Goal: Transaction & Acquisition: Purchase product/service

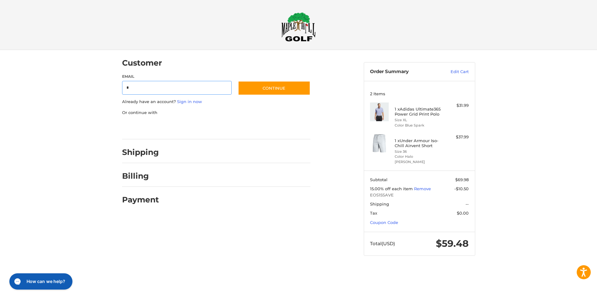
click at [238, 81] on button "Continue" at bounding box center [274, 88] width 72 height 14
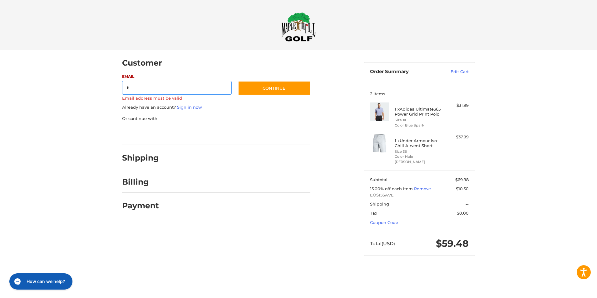
type input "**********"
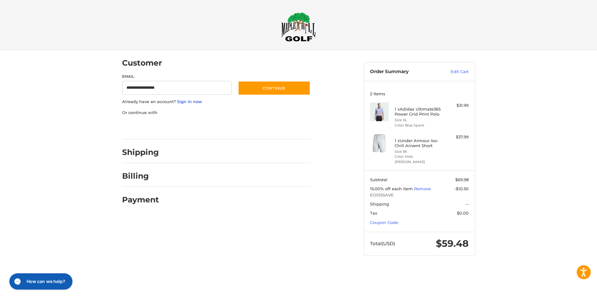
click at [190, 100] on link "Sign in now" at bounding box center [189, 101] width 25 height 5
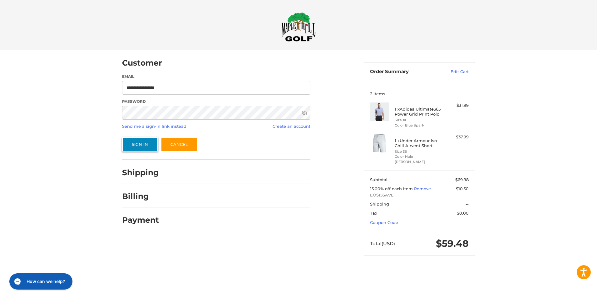
click at [145, 145] on button "Sign In" at bounding box center [140, 144] width 36 height 14
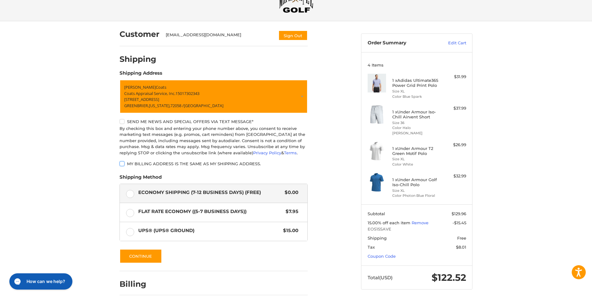
scroll to position [55, 0]
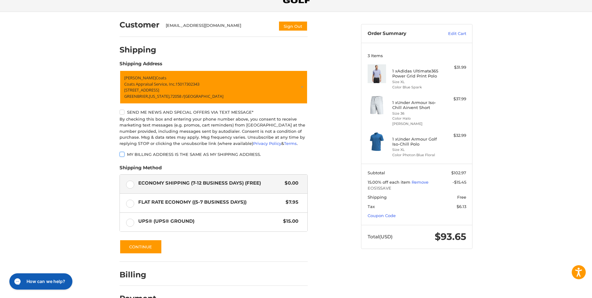
scroll to position [55, 0]
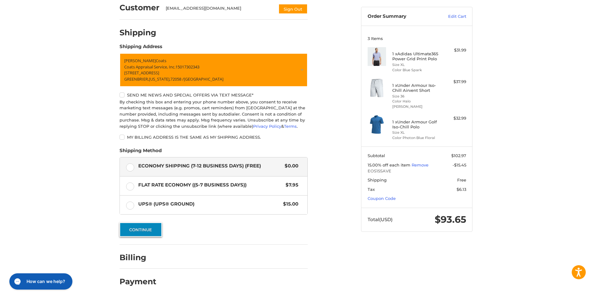
click at [147, 233] on button "Continue" at bounding box center [141, 229] width 42 height 14
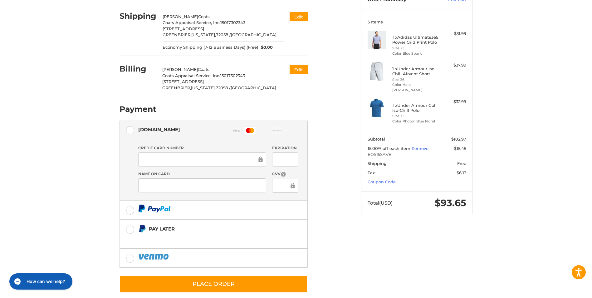
scroll to position [81, 0]
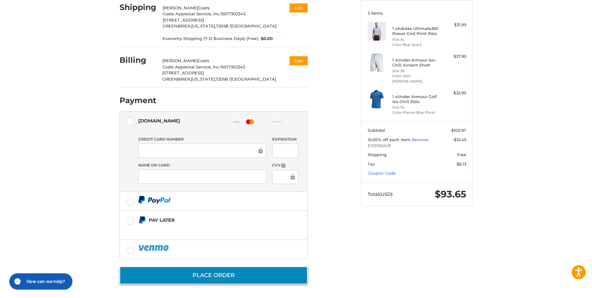
click at [221, 275] on button "Place Order" at bounding box center [214, 275] width 188 height 18
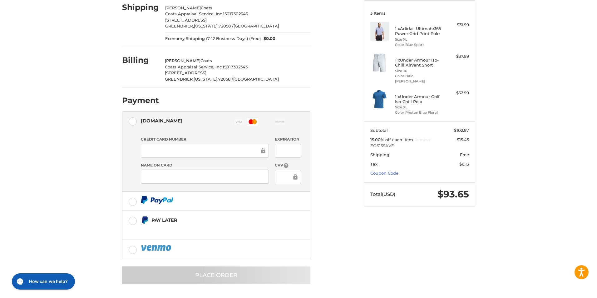
scroll to position [0, 0]
